Goal: Book appointment/travel/reservation

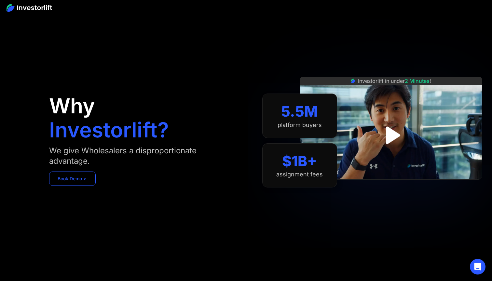
click at [78, 179] on link "Book Demo ➢" at bounding box center [72, 179] width 47 height 14
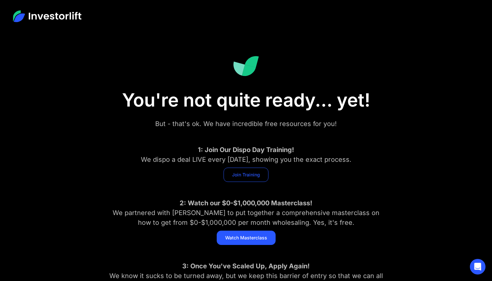
click at [244, 174] on link "Join Training" at bounding box center [245, 175] width 45 height 14
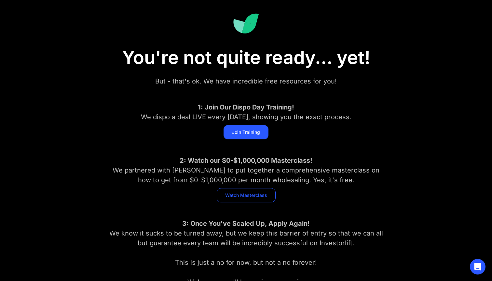
scroll to position [44, 0]
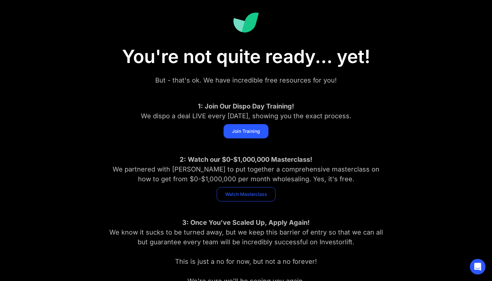
click at [254, 196] on link "Watch Masterclass" at bounding box center [246, 194] width 59 height 14
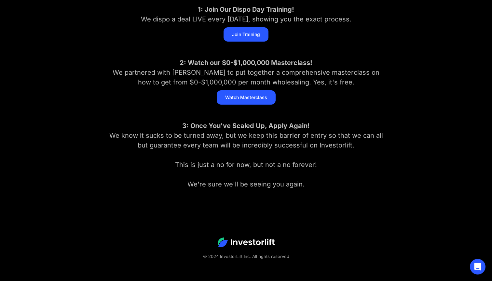
scroll to position [141, 0]
